Goal: Task Accomplishment & Management: Complete application form

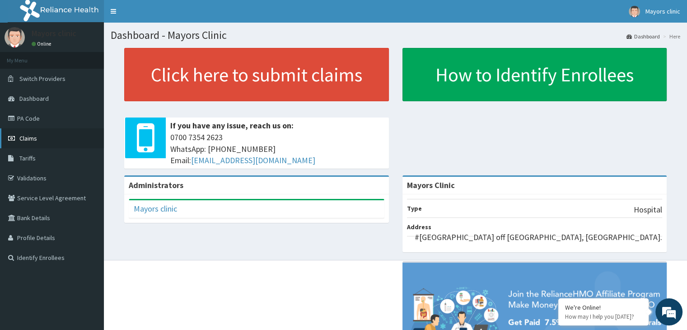
click at [38, 137] on link "Claims" at bounding box center [52, 138] width 104 height 20
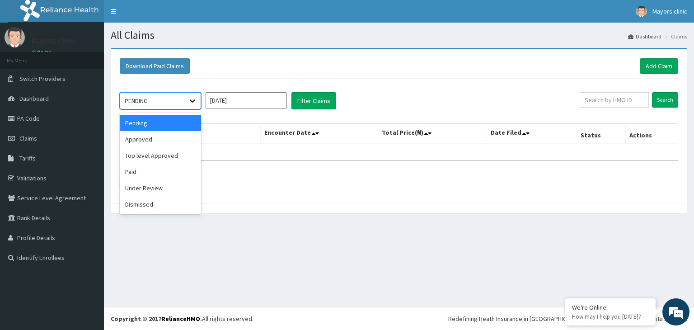
click at [188, 97] on icon at bounding box center [192, 100] width 9 height 9
click at [163, 141] on div "Approved" at bounding box center [160, 139] width 81 height 16
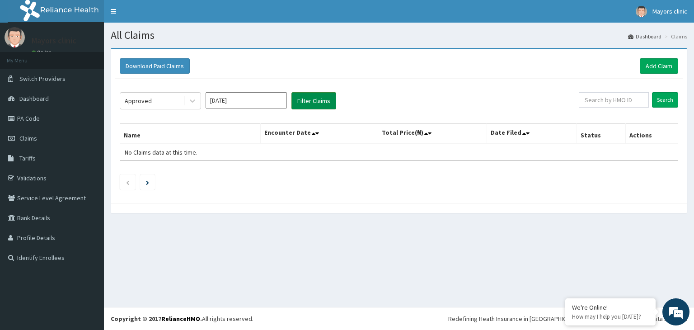
click at [311, 96] on button "Filter Claims" at bounding box center [314, 100] width 45 height 17
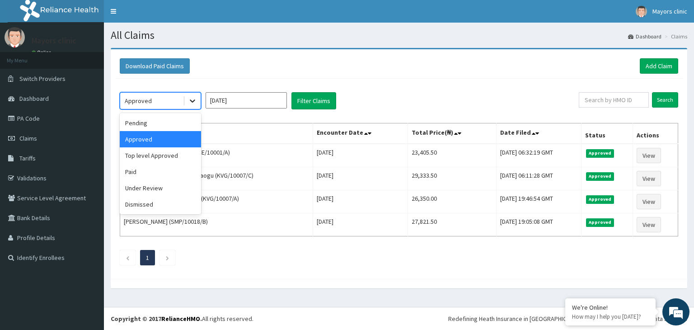
click at [191, 102] on icon at bounding box center [192, 100] width 9 height 9
click at [153, 176] on div "Paid" at bounding box center [160, 172] width 81 height 16
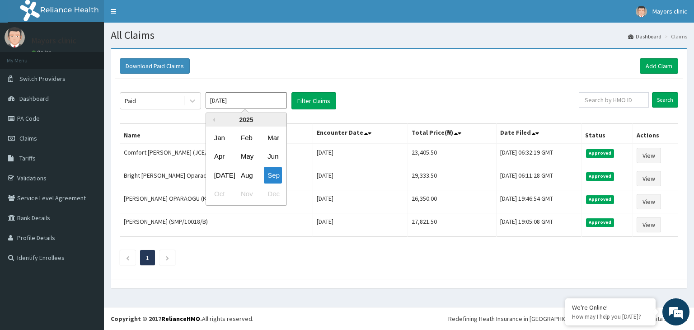
click at [239, 103] on input "[DATE]" at bounding box center [246, 100] width 81 height 16
click at [272, 141] on div "Mar" at bounding box center [273, 137] width 18 height 17
type input "[DATE]"
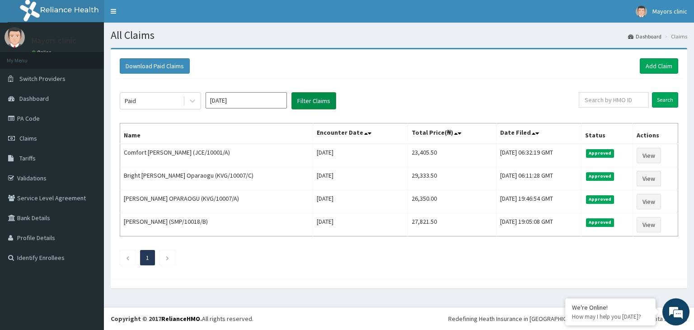
click at [307, 94] on button "Filter Claims" at bounding box center [314, 100] width 45 height 17
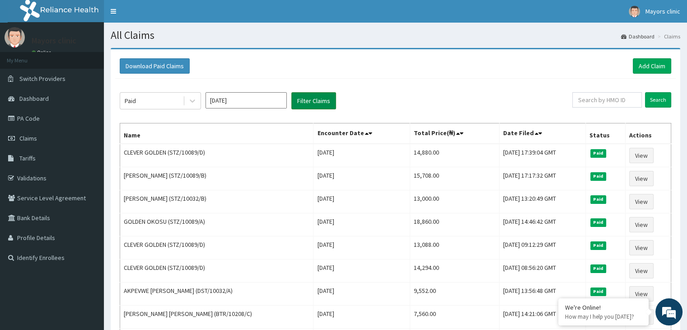
click at [303, 103] on button "Filter Claims" at bounding box center [314, 100] width 45 height 17
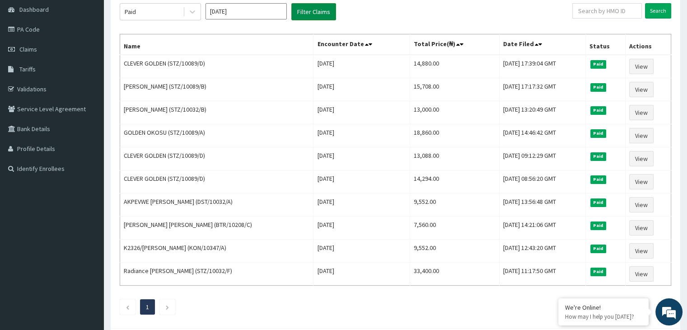
scroll to position [90, 0]
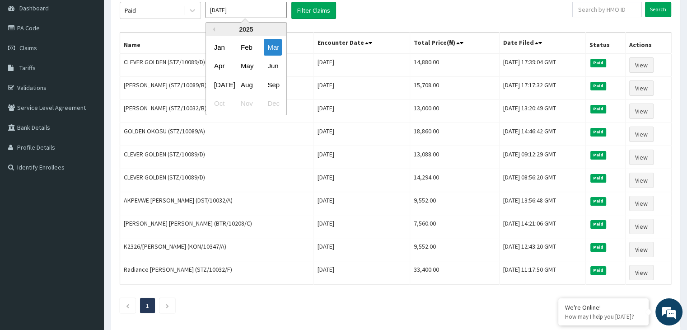
click at [274, 11] on input "Mar 2025" at bounding box center [246, 10] width 81 height 16
click at [251, 84] on div "Aug" at bounding box center [246, 84] width 18 height 17
type input "Aug 2025"
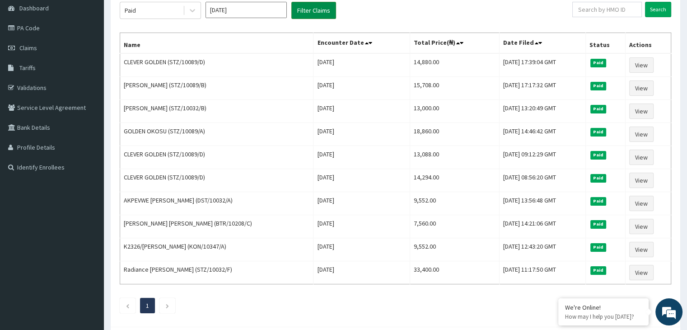
click at [300, 6] on button "Filter Claims" at bounding box center [314, 10] width 45 height 17
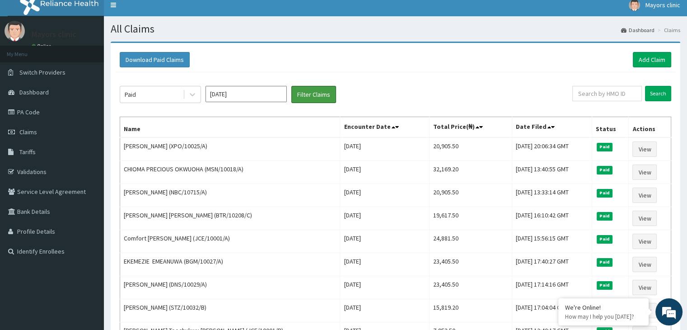
scroll to position [0, 0]
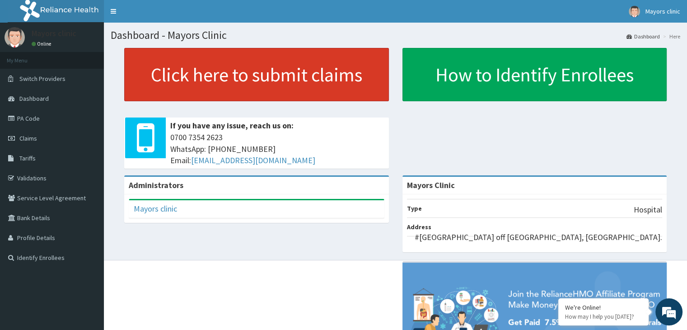
click at [186, 78] on link "Click here to submit claims" at bounding box center [256, 74] width 265 height 53
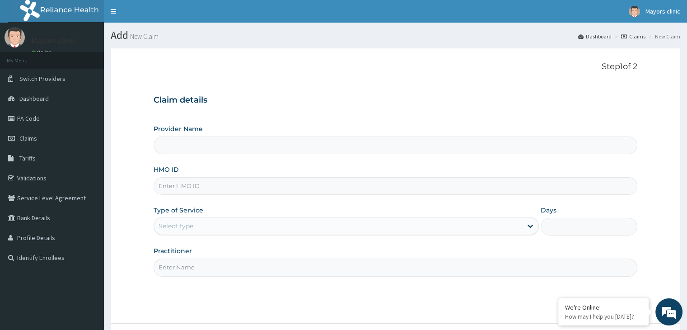
type input "Mayors Clinic"
drag, startPoint x: 0, startPoint y: 0, endPoint x: 199, endPoint y: 182, distance: 269.4
click at [199, 182] on div "Step 1 of 2 Claim details Provider Name Mayors Clinic HMO ID Type of Service Se…" at bounding box center [396, 186] width 484 height 248
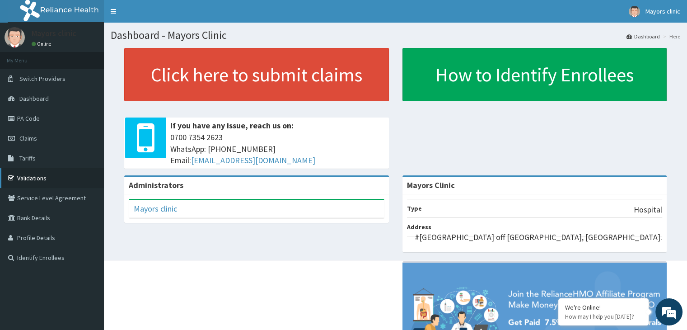
click at [35, 176] on link "Validations" at bounding box center [52, 178] width 104 height 20
click at [30, 174] on link "Validations" at bounding box center [52, 178] width 104 height 20
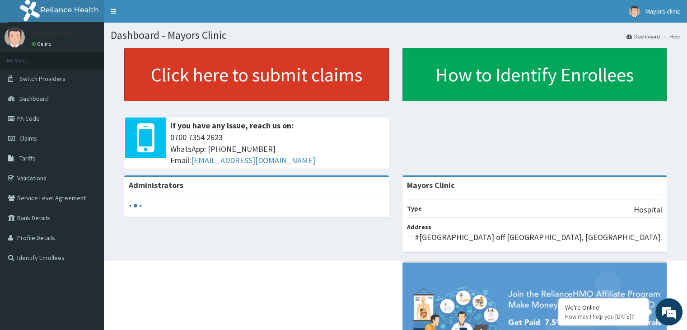
click at [210, 87] on link "Click here to submit claims" at bounding box center [256, 74] width 265 height 53
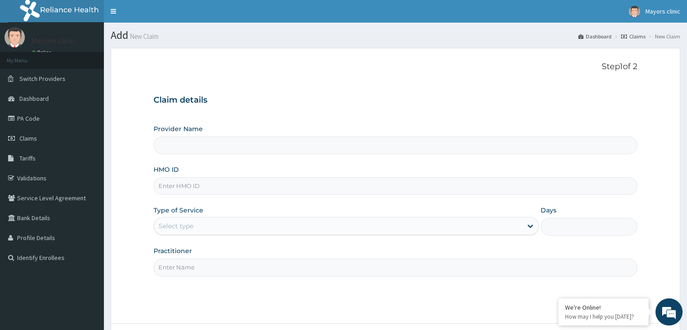
type input "Mayors Clinic"
click at [193, 185] on input "HMO ID" at bounding box center [396, 186] width 484 height 18
type input "STZ/10032/F"
click at [38, 175] on link "Validations" at bounding box center [52, 178] width 104 height 20
type input "Mayors Clinic"
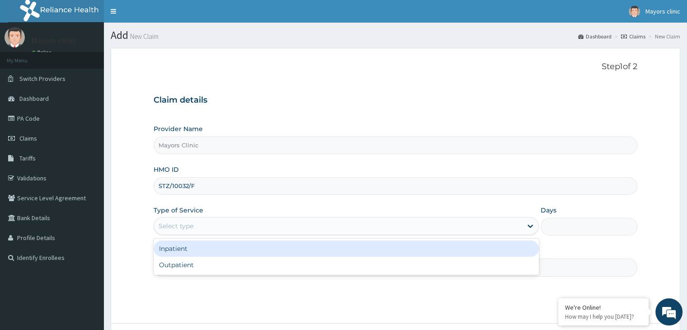
click at [201, 226] on div "Select type" at bounding box center [338, 226] width 368 height 14
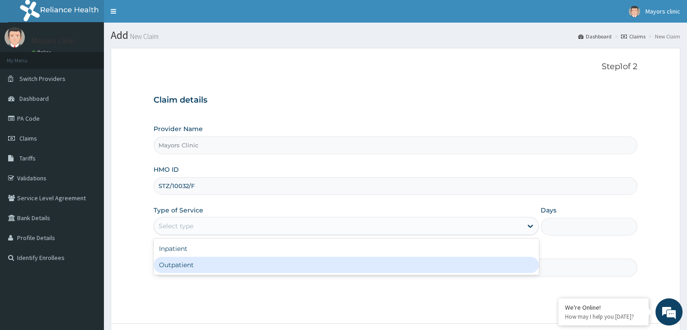
click at [173, 263] on div "Outpatient" at bounding box center [347, 265] width 386 height 16
type input "1"
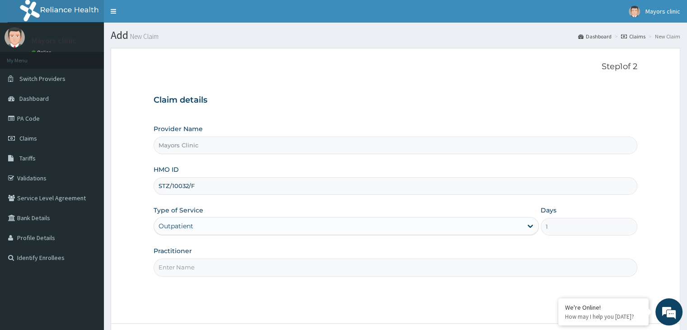
click at [190, 266] on input "Practitioner" at bounding box center [396, 268] width 484 height 18
type input "[PERSON_NAME]"
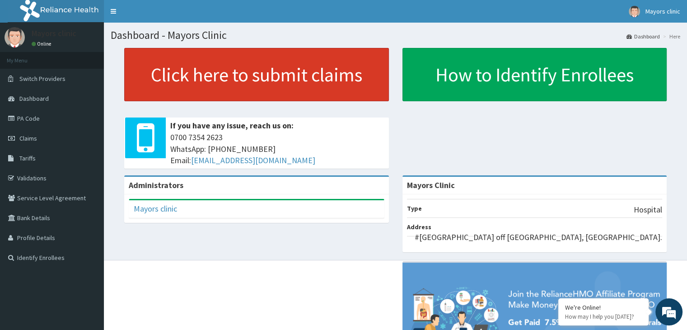
click at [219, 74] on link "Click here to submit claims" at bounding box center [256, 74] width 265 height 53
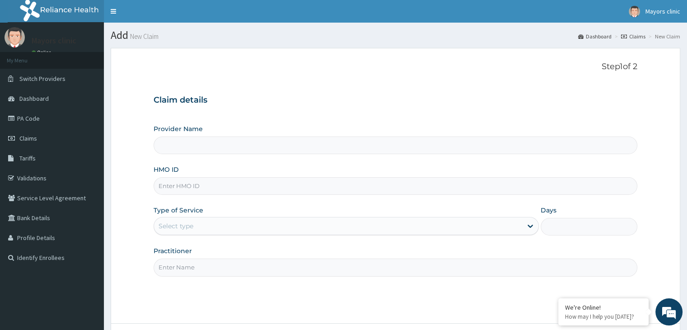
type input "Mayors Clinic"
click at [186, 190] on input "HMO ID" at bounding box center [396, 186] width 484 height 18
type input "STZ/10032/F"
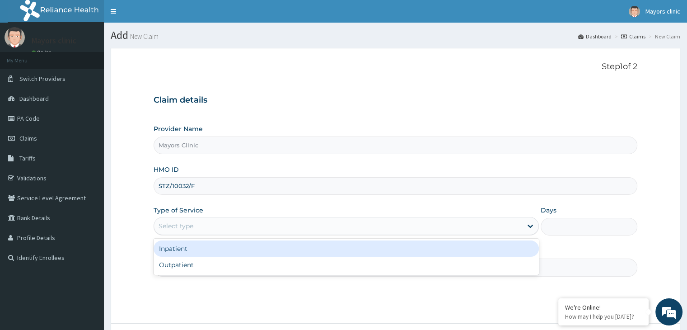
click at [208, 232] on div "Select type" at bounding box center [338, 226] width 368 height 14
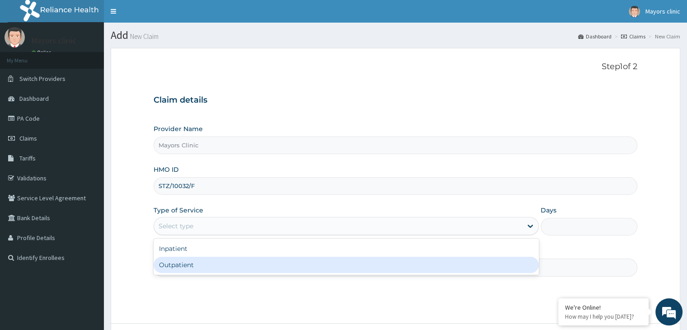
click at [184, 261] on div "Outpatient" at bounding box center [347, 265] width 386 height 16
type input "1"
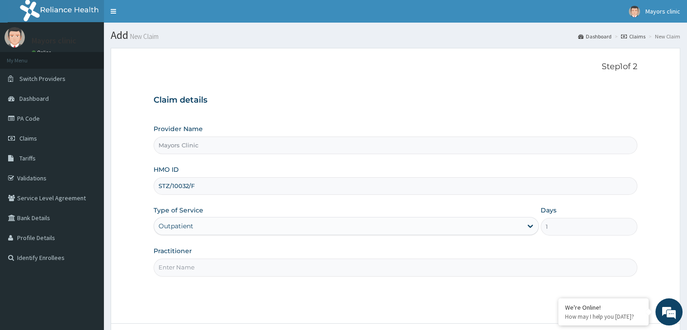
click at [204, 275] on input "Practitioner" at bounding box center [396, 268] width 484 height 18
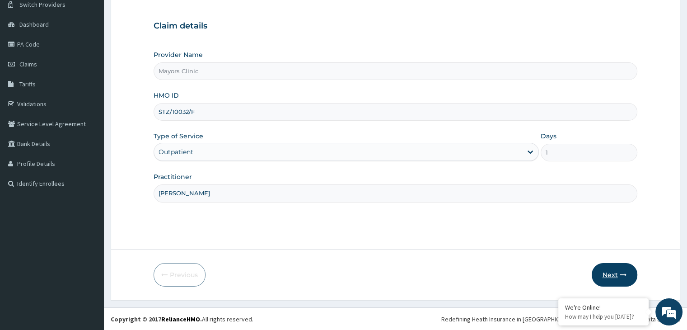
type input "DR ONUORAH REMIGIUS TOCHUKWU"
click at [619, 273] on button "Next" at bounding box center [615, 275] width 46 height 24
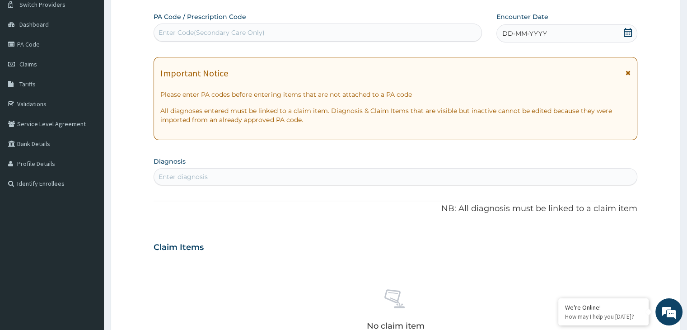
click at [556, 33] on div "DD-MM-YYYY" at bounding box center [567, 33] width 141 height 18
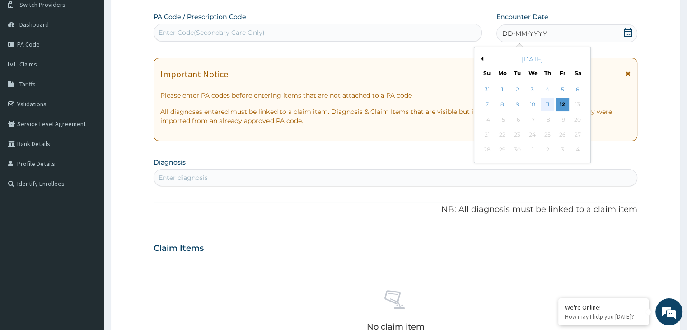
click at [546, 99] on div "11" at bounding box center [548, 105] width 14 height 14
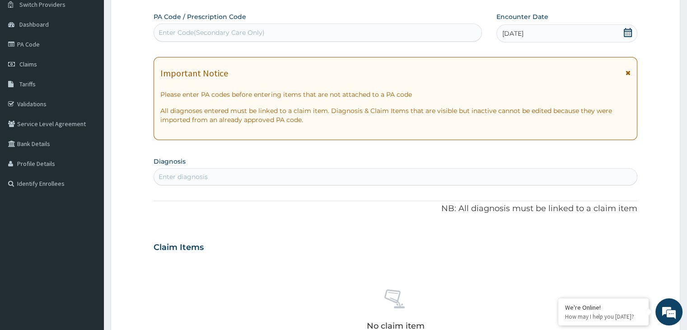
click at [278, 182] on div "Enter diagnosis" at bounding box center [395, 177] width 483 height 14
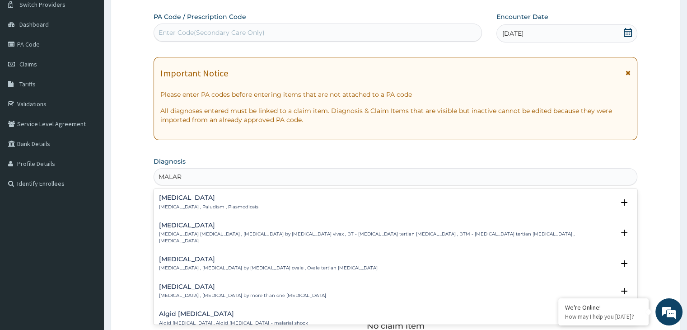
type input "MALARI"
click at [181, 197] on h4 "Malaria" at bounding box center [208, 197] width 99 height 7
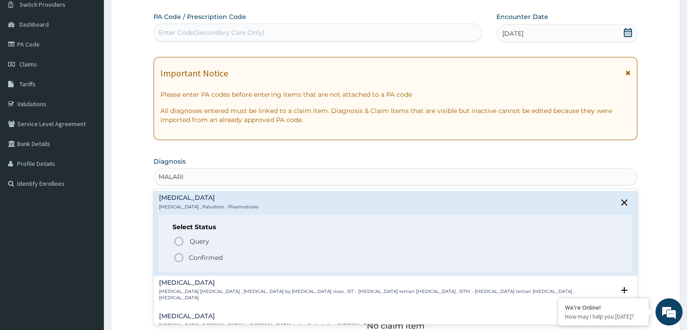
click at [179, 260] on icon "status option filled" at bounding box center [179, 257] width 11 height 11
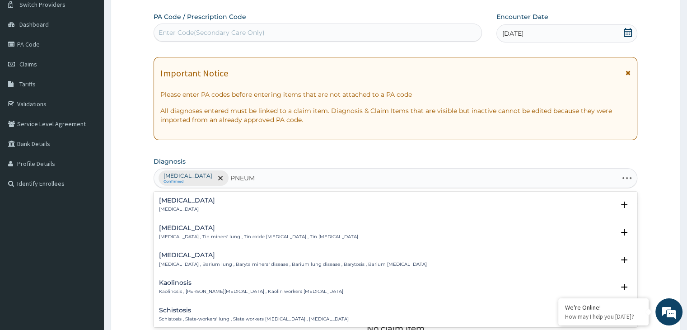
type input "PNEUMO"
click at [192, 194] on div "Pneumonia Pneumonia Select Status Query Query covers suspected (?), Keep in vie…" at bounding box center [396, 207] width 484 height 28
click at [179, 201] on h4 "Pneumonia" at bounding box center [187, 200] width 56 height 7
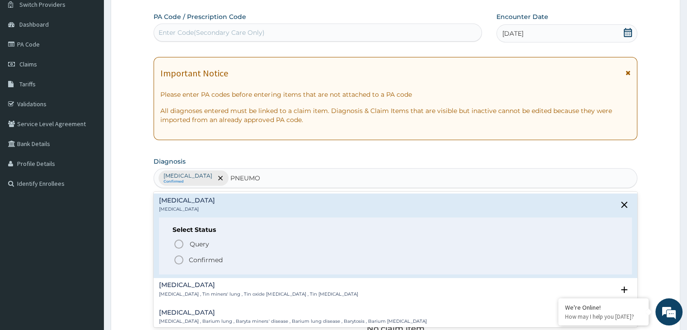
click at [176, 259] on icon "status option filled" at bounding box center [179, 259] width 11 height 11
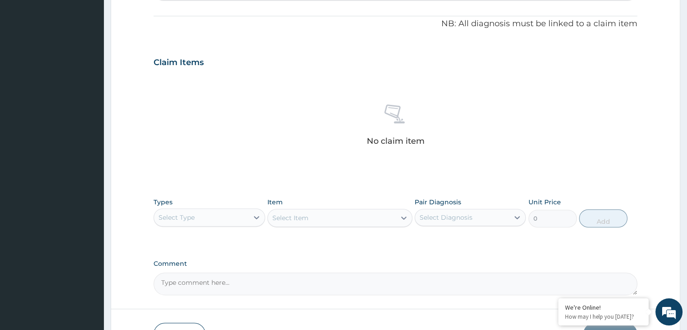
scroll to position [321, 0]
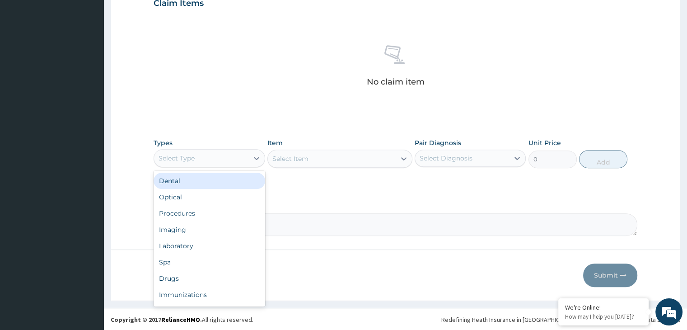
click at [244, 161] on div "Select Type" at bounding box center [201, 158] width 94 height 14
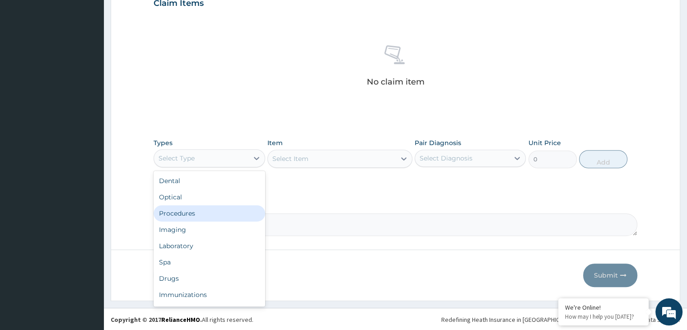
click at [202, 211] on div "Procedures" at bounding box center [209, 213] width 111 height 16
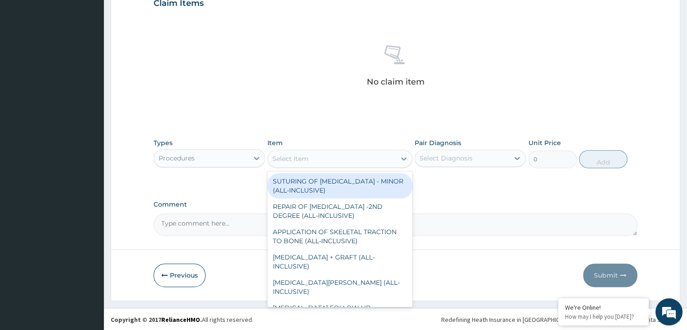
click at [345, 157] on div "Select Item" at bounding box center [332, 158] width 128 height 14
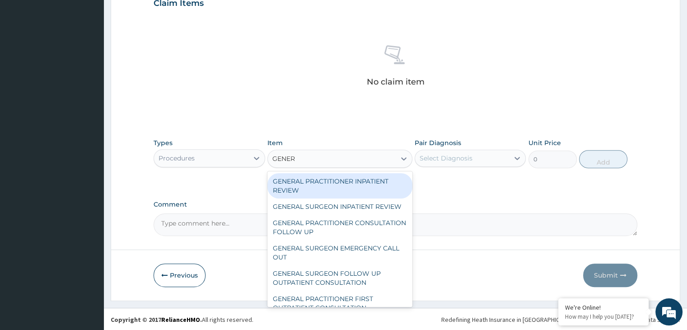
type input "GENERA"
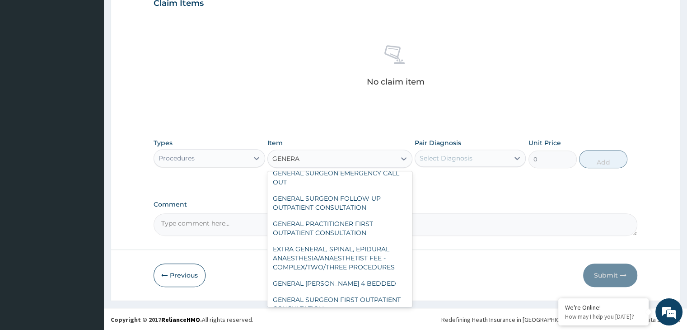
scroll to position [81, 0]
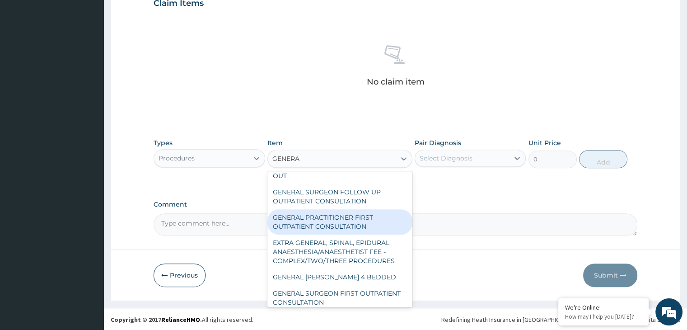
click at [315, 226] on div "GENERAL PRACTITIONER FIRST OUTPATIENT CONSULTATION" at bounding box center [340, 221] width 145 height 25
type input "3750"
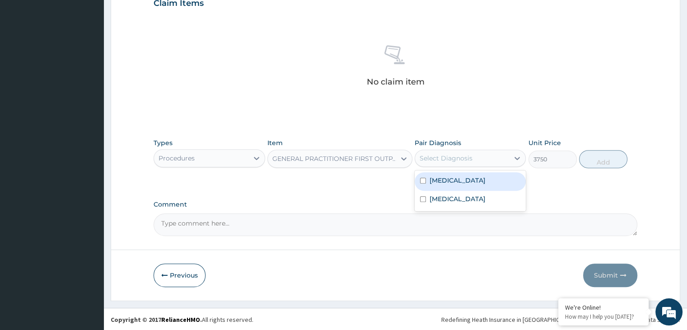
click at [490, 160] on div "Select Diagnosis" at bounding box center [462, 158] width 94 height 14
click at [467, 175] on div "Malaria" at bounding box center [470, 181] width 111 height 19
checkbox input "true"
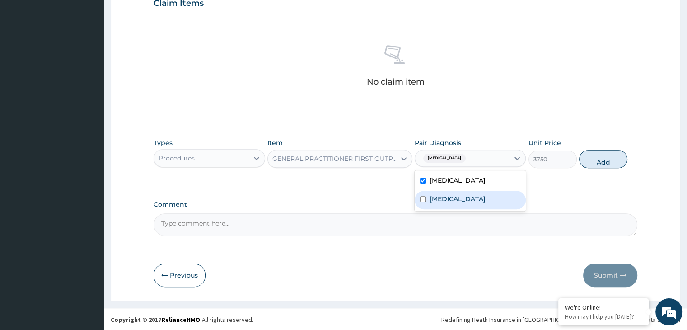
click at [439, 204] on div "Pneumonia" at bounding box center [470, 200] width 111 height 19
checkbox input "true"
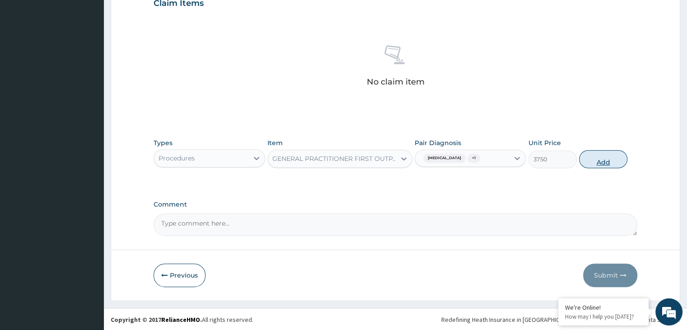
click at [607, 158] on button "Add" at bounding box center [603, 159] width 48 height 18
type input "0"
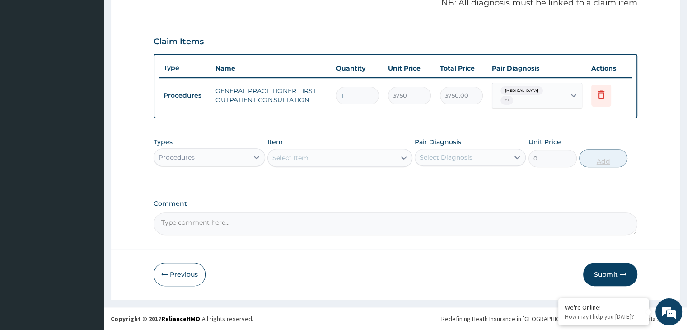
scroll to position [278, 0]
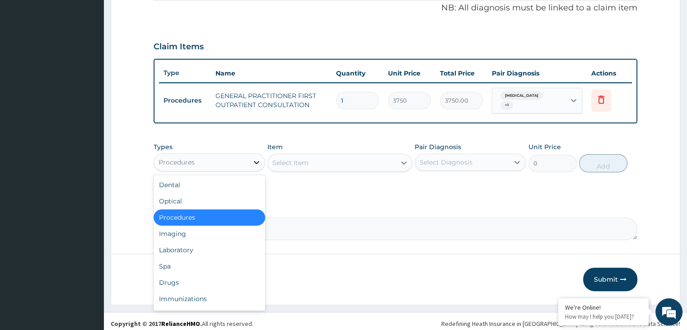
click at [258, 159] on icon at bounding box center [256, 162] width 9 height 9
click at [181, 248] on div "Laboratory" at bounding box center [209, 250] width 111 height 16
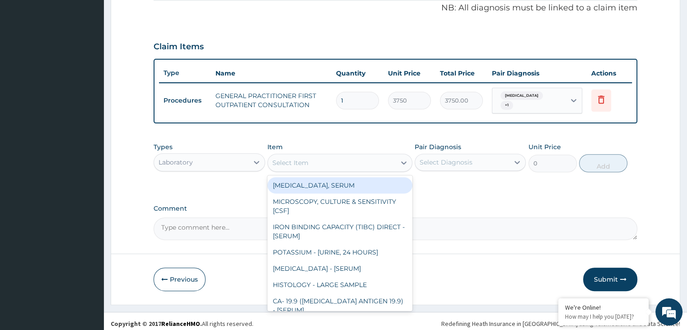
click at [362, 164] on div "Select Item" at bounding box center [332, 162] width 128 height 14
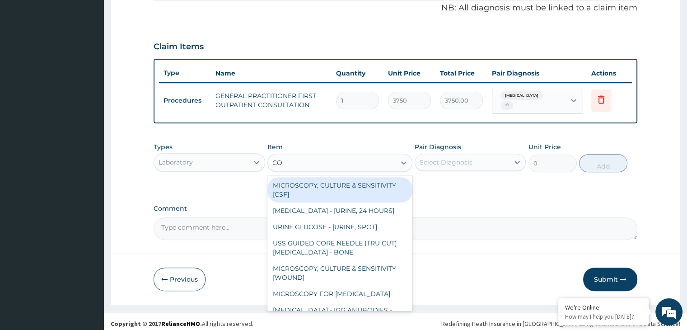
type input "COM"
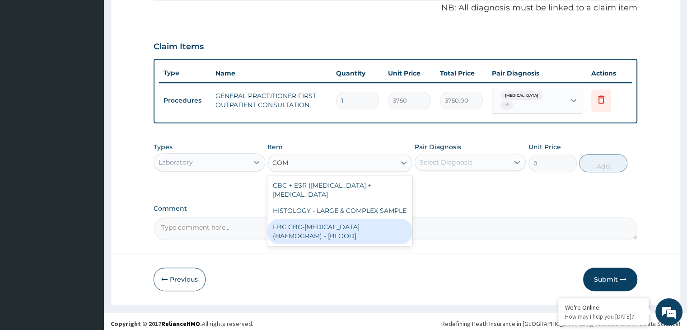
click at [317, 219] on div "FBC CBC-COMPLETE BLOOD COUNT (HAEMOGRAM) - [BLOOD]" at bounding box center [340, 231] width 145 height 25
type input "5000"
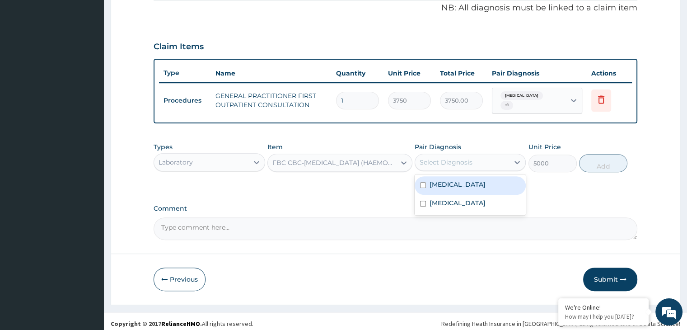
click at [479, 156] on div "Select Diagnosis" at bounding box center [462, 162] width 94 height 14
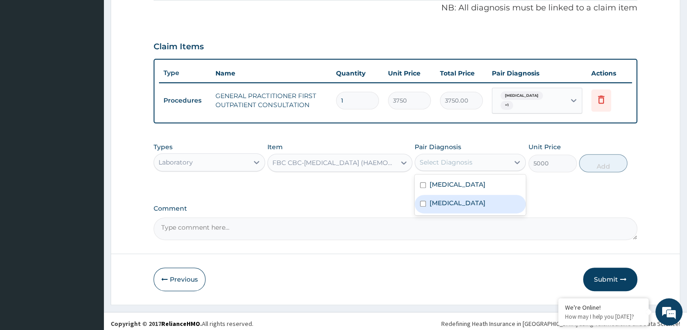
click at [440, 198] on label "Pneumonia" at bounding box center [458, 202] width 56 height 9
checkbox input "true"
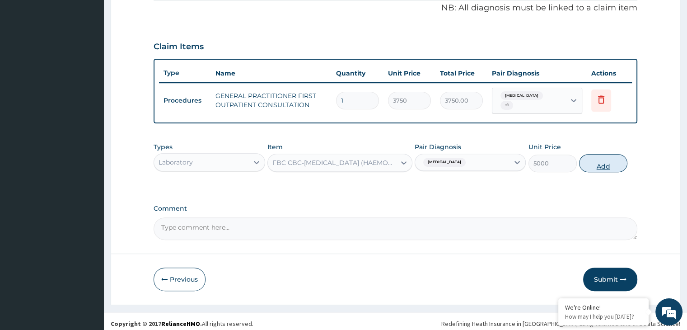
click at [603, 159] on button "Add" at bounding box center [603, 163] width 48 height 18
type input "0"
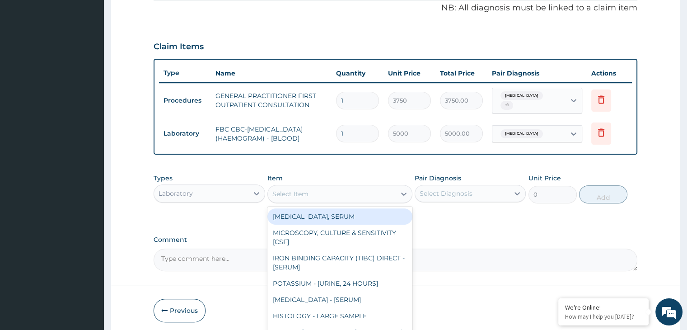
click at [347, 192] on div "Select Item" at bounding box center [332, 194] width 128 height 14
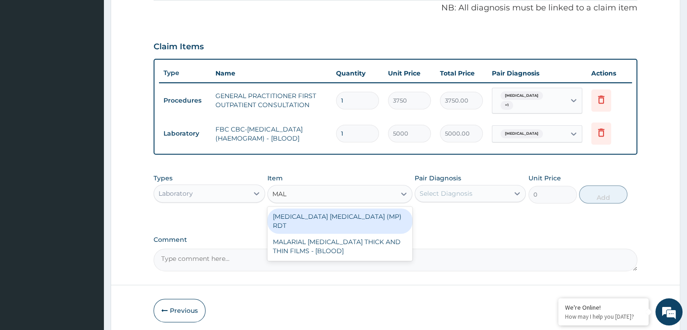
type input "MALA"
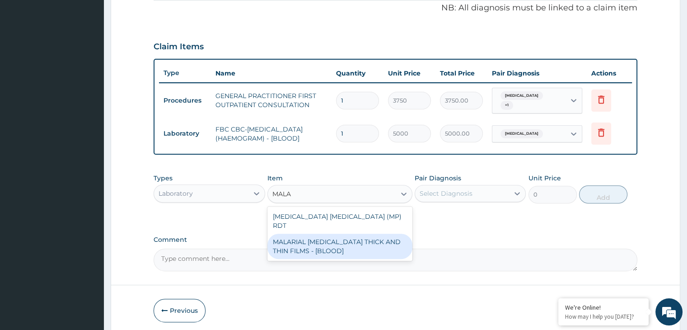
click at [325, 234] on div "MALARIAL PARASITE THICK AND THIN FILMS - [BLOOD]" at bounding box center [340, 246] width 145 height 25
type input "2187.5"
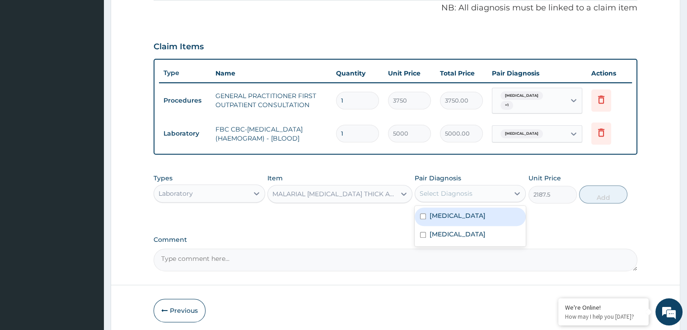
click at [476, 186] on div "Select Diagnosis" at bounding box center [462, 193] width 94 height 14
click at [451, 211] on label "Malaria" at bounding box center [458, 215] width 56 height 9
checkbox input "true"
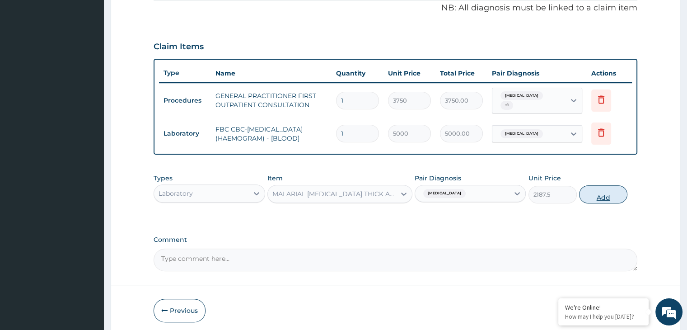
click at [601, 188] on button "Add" at bounding box center [603, 194] width 48 height 18
type input "0"
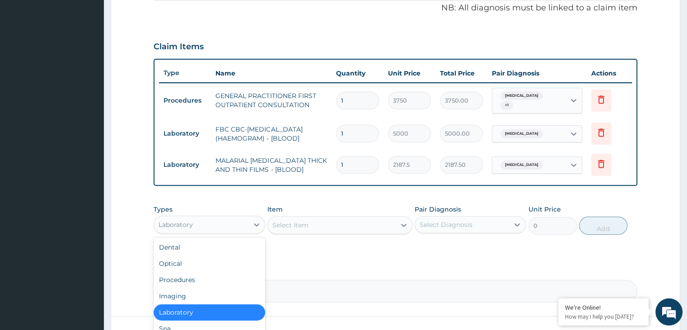
click at [245, 224] on div "Laboratory" at bounding box center [201, 224] width 94 height 14
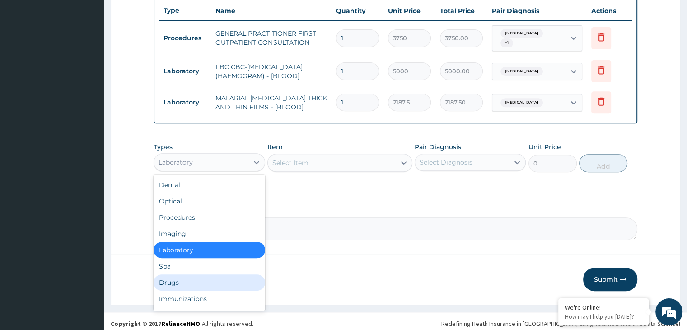
click at [168, 274] on div "Drugs" at bounding box center [209, 282] width 111 height 16
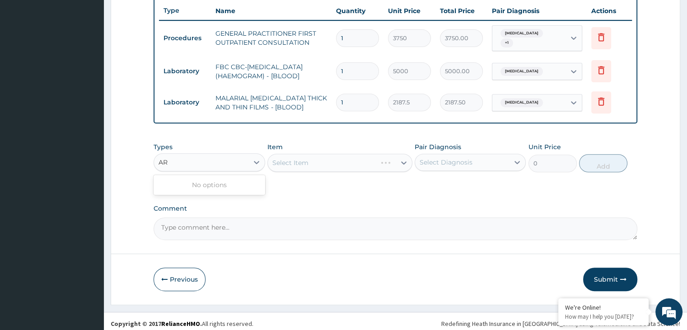
type input "A"
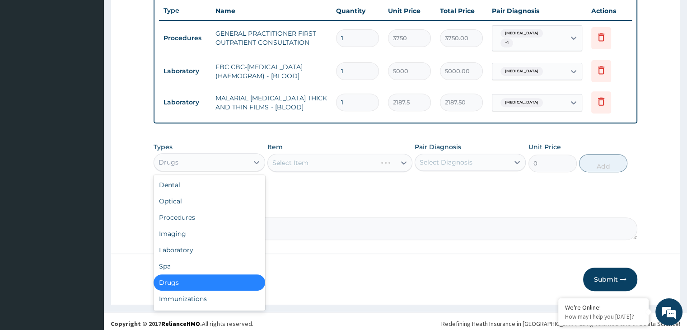
click at [165, 279] on div "Drugs" at bounding box center [209, 282] width 111 height 16
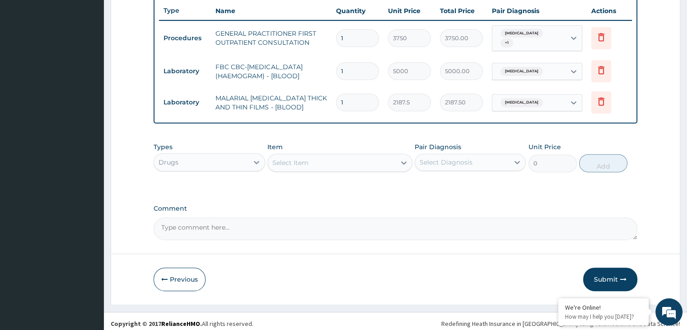
click at [360, 163] on div "Select Item" at bounding box center [332, 162] width 128 height 14
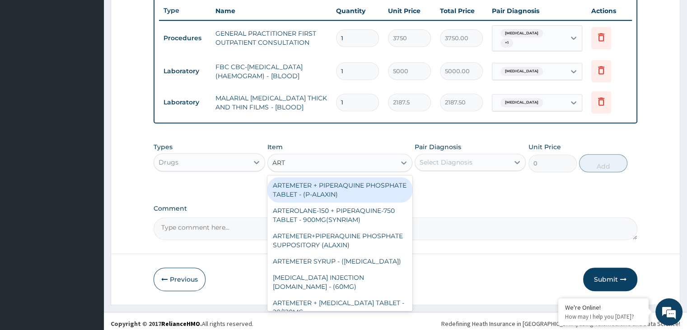
type input "ARTE"
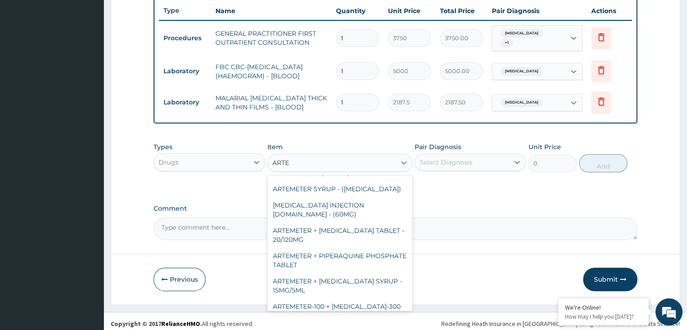
scroll to position [76, 0]
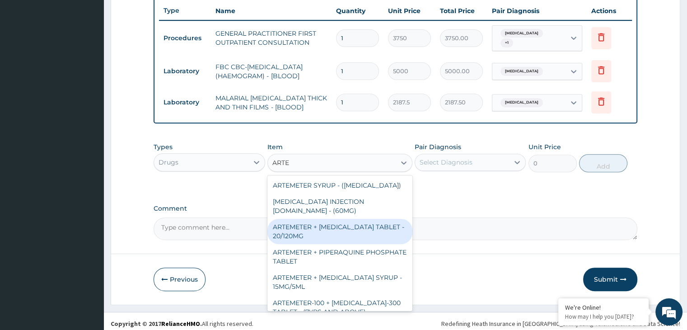
click at [335, 219] on div "ARTEMETER + LUMEFANTRINE TABLET - 20/120MG" at bounding box center [340, 231] width 145 height 25
type input "196"
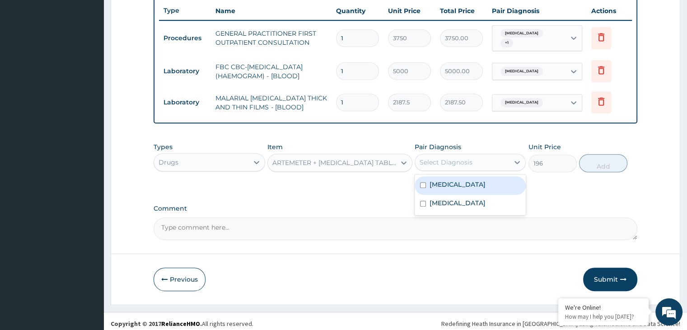
click at [457, 161] on div "Select Diagnosis" at bounding box center [446, 162] width 53 height 9
click at [443, 180] on label "Malaria" at bounding box center [458, 184] width 56 height 9
checkbox input "true"
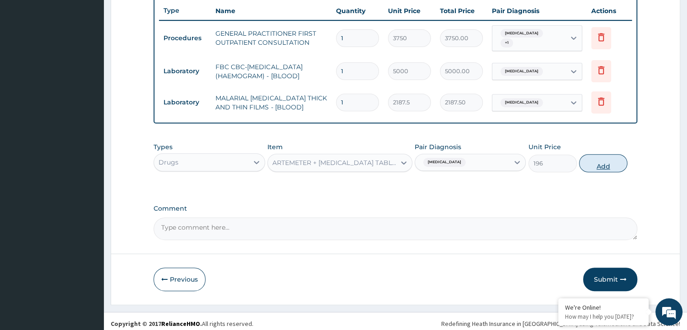
click at [604, 155] on button "Add" at bounding box center [603, 163] width 48 height 18
type input "0"
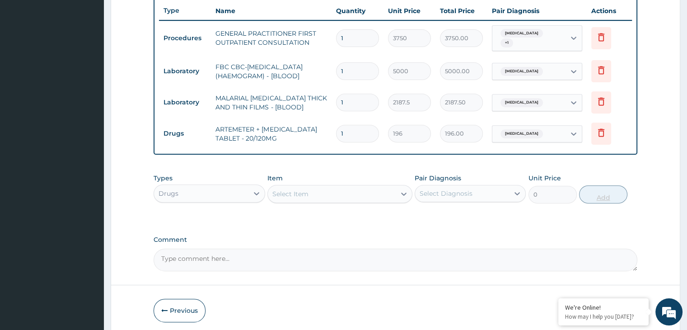
type input "0.00"
type input "6"
type input "1176.00"
type input "6"
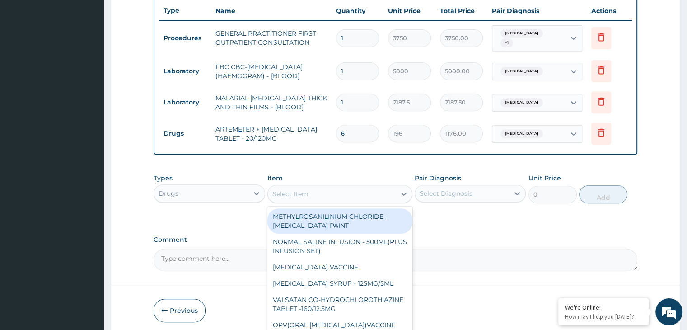
click at [306, 189] on div "Select Item" at bounding box center [291, 193] width 36 height 9
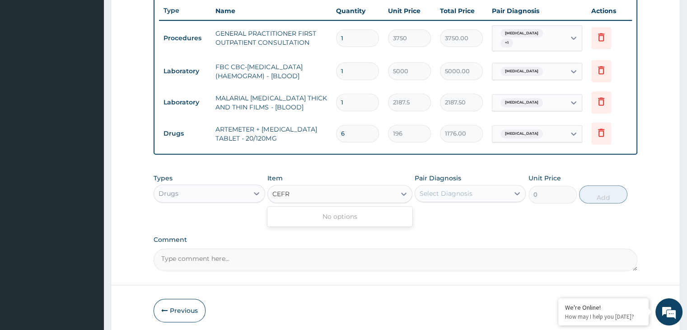
type input "CEF"
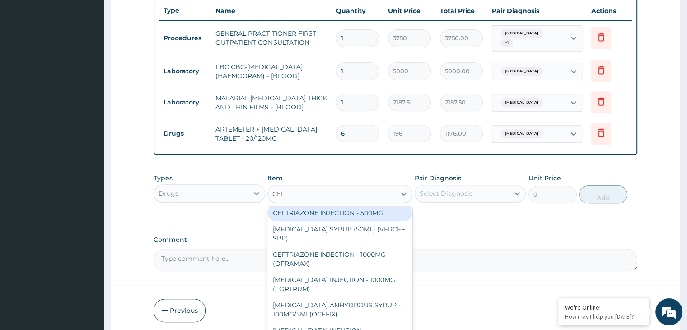
scroll to position [0, 0]
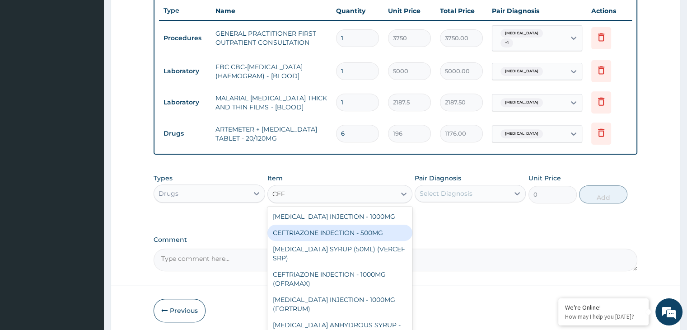
click at [363, 228] on div "CEFTRIAZONE INJECTION - 500MG" at bounding box center [340, 233] width 145 height 16
type input "1232"
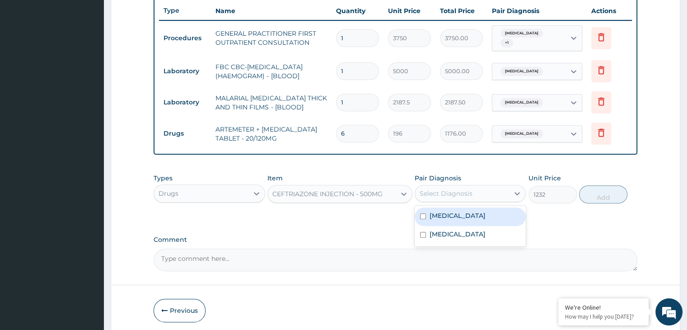
click at [478, 186] on div "Select Diagnosis" at bounding box center [462, 193] width 94 height 14
click at [439, 230] on label "Pneumonia" at bounding box center [458, 234] width 56 height 9
checkbox input "true"
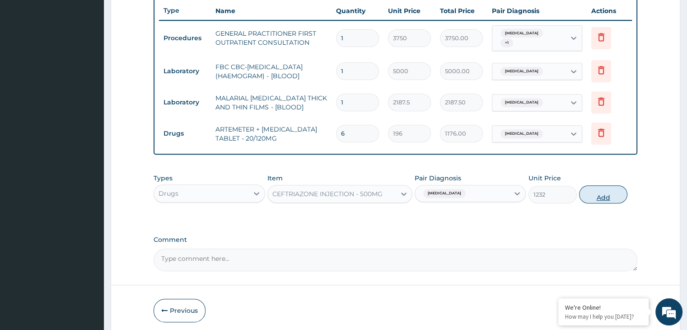
click at [600, 188] on button "Add" at bounding box center [603, 194] width 48 height 18
type input "0"
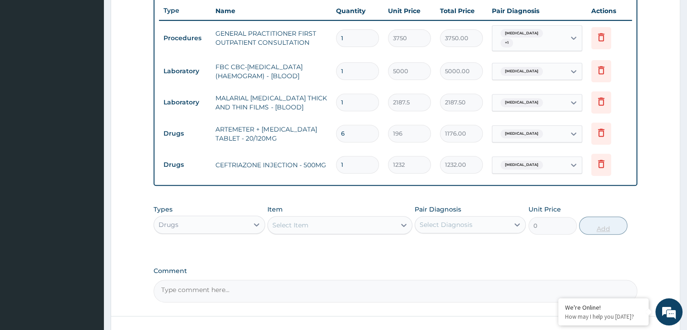
type input "0.00"
type input "5"
type input "6160.00"
type input "5"
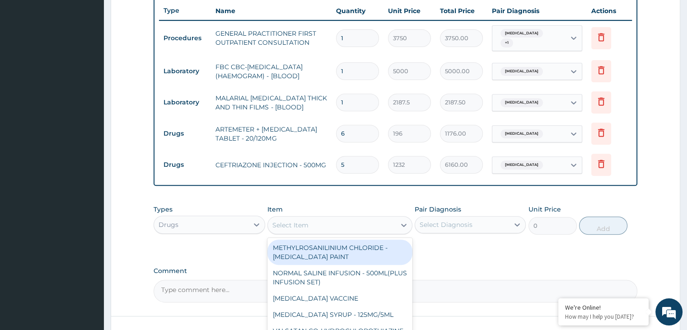
click at [301, 222] on div "Select Item" at bounding box center [291, 225] width 36 height 9
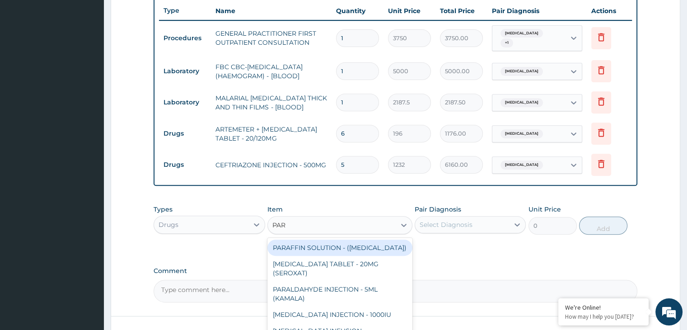
type input "PARA"
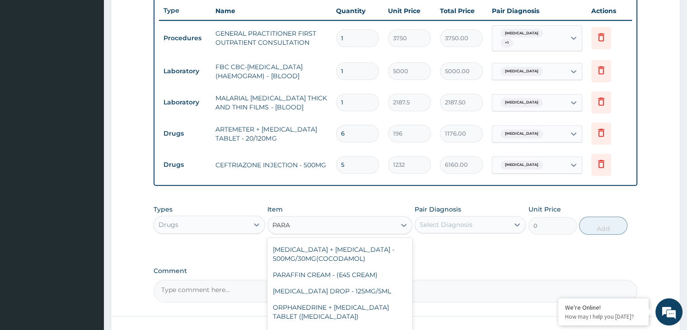
scroll to position [127, 0]
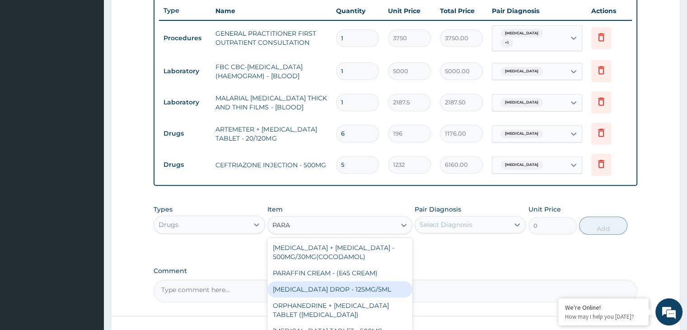
click at [334, 281] on div "PARACETAMOL ORAL DROP - 125MG/5ML" at bounding box center [340, 289] width 145 height 16
type input "672"
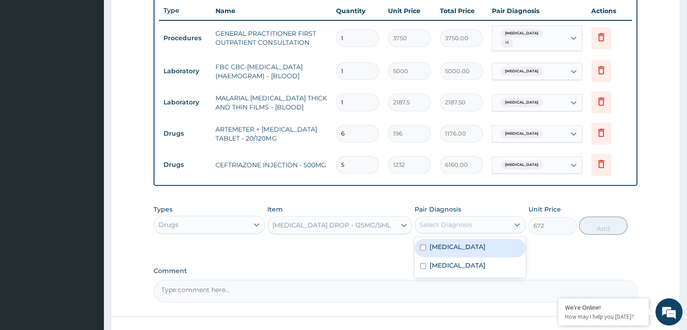
click at [485, 217] on div "Select Diagnosis" at bounding box center [462, 224] width 94 height 14
click at [438, 248] on div "Malaria" at bounding box center [470, 248] width 111 height 19
checkbox input "true"
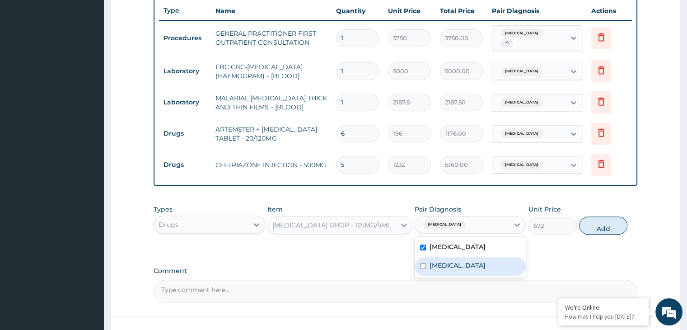
click at [433, 261] on label "Pneumonia" at bounding box center [458, 265] width 56 height 9
checkbox input "true"
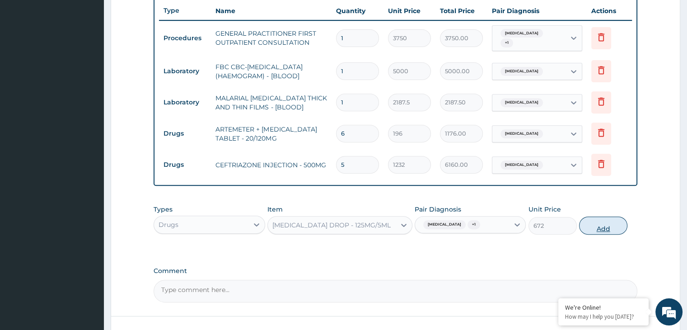
click at [600, 217] on button "Add" at bounding box center [603, 226] width 48 height 18
type input "0"
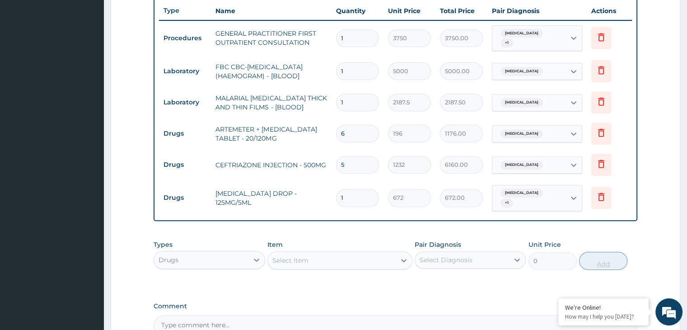
type input "0.00"
type input "2"
type input "1344.00"
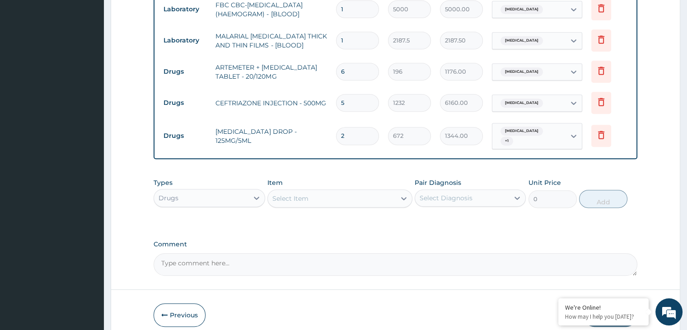
scroll to position [433, 0]
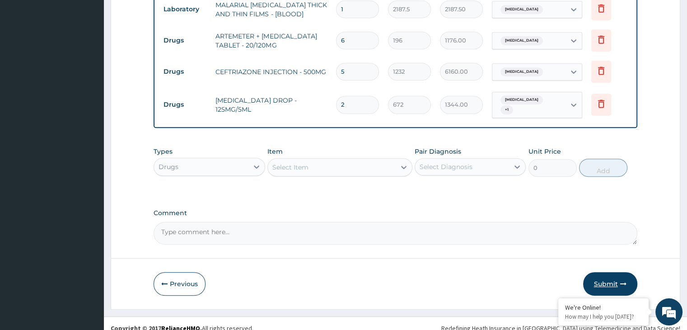
type input "2"
click at [601, 274] on button "Submit" at bounding box center [611, 284] width 54 height 24
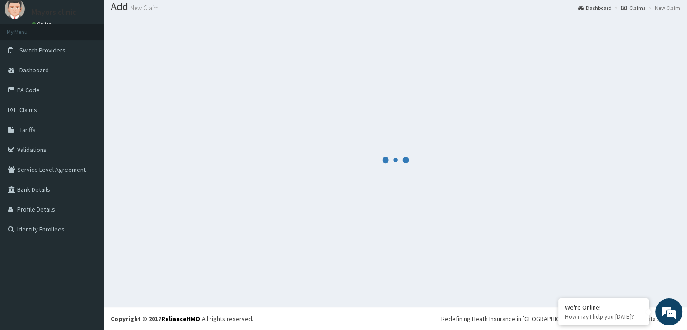
scroll to position [28, 0]
click at [551, 124] on div at bounding box center [396, 160] width 570 height 281
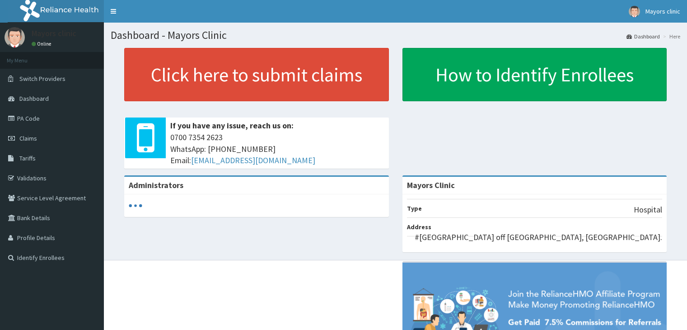
click at [32, 135] on span "Claims" at bounding box center [28, 138] width 18 height 8
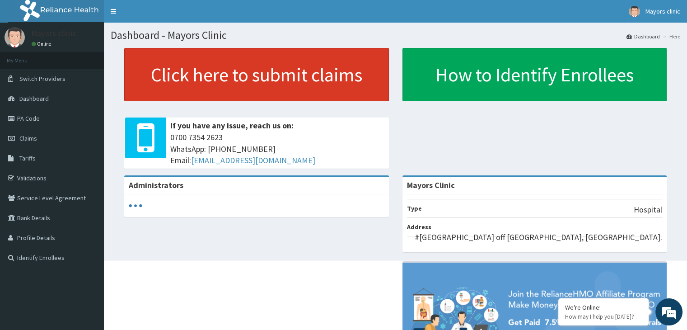
click at [204, 79] on link "Click here to submit claims" at bounding box center [256, 74] width 265 height 53
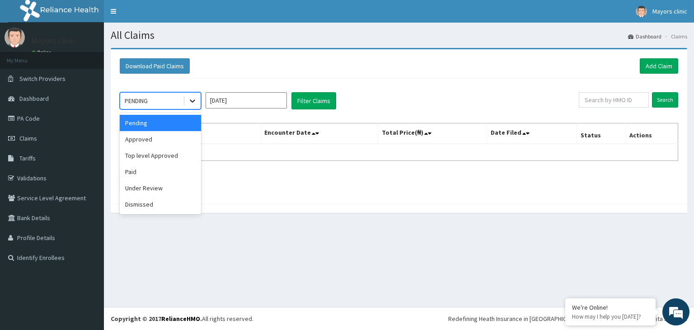
click at [193, 102] on icon at bounding box center [192, 100] width 9 height 9
click at [158, 134] on div "Approved" at bounding box center [160, 139] width 81 height 16
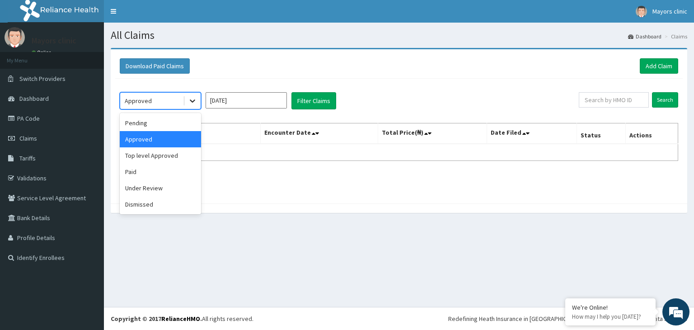
click at [189, 100] on icon at bounding box center [192, 100] width 9 height 9
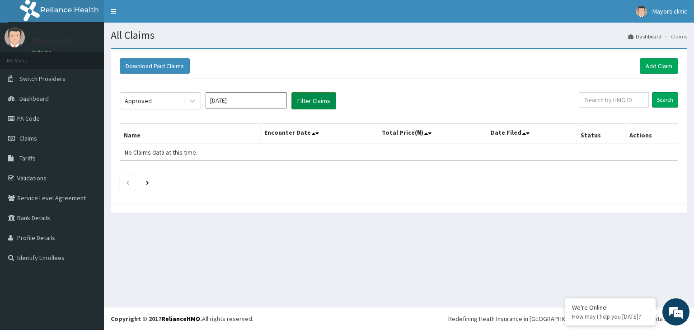
click at [313, 98] on button "Filter Claims" at bounding box center [314, 100] width 45 height 17
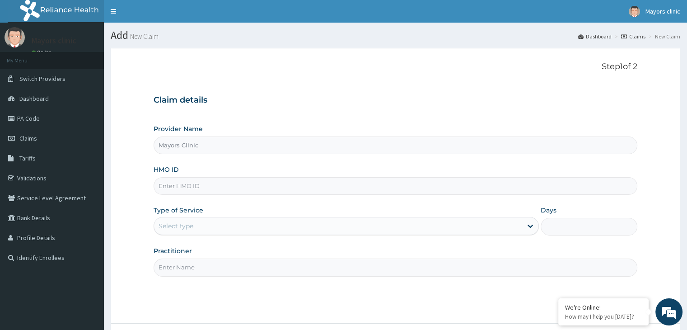
click at [219, 188] on input "HMO ID" at bounding box center [396, 186] width 484 height 18
type input "STZ/10032/F"
